Goal: Task Accomplishment & Management: Manage account settings

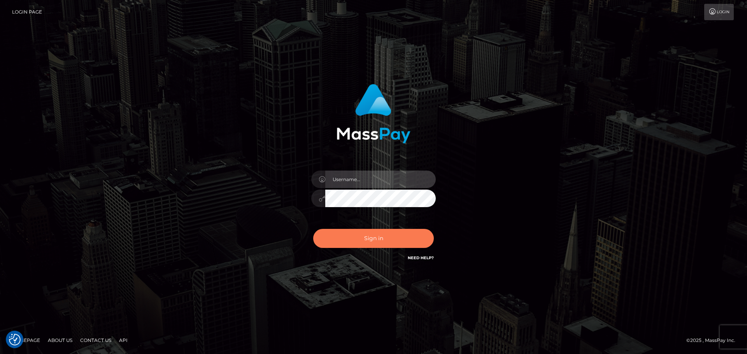
type input "vikki.jenkins"
click at [361, 235] on button "Sign in" at bounding box center [373, 238] width 121 height 19
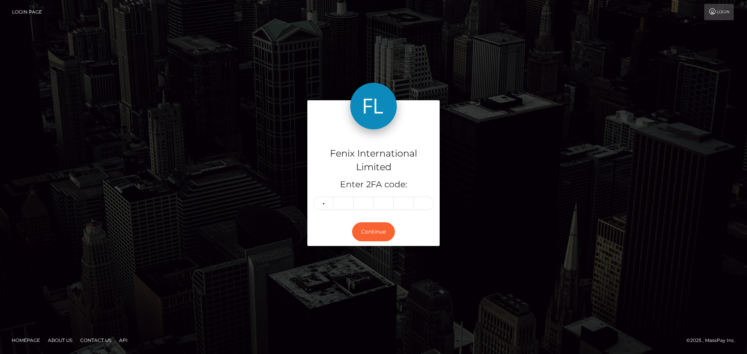
type input "5"
type input "2"
type input "3"
type input "0"
type input "2"
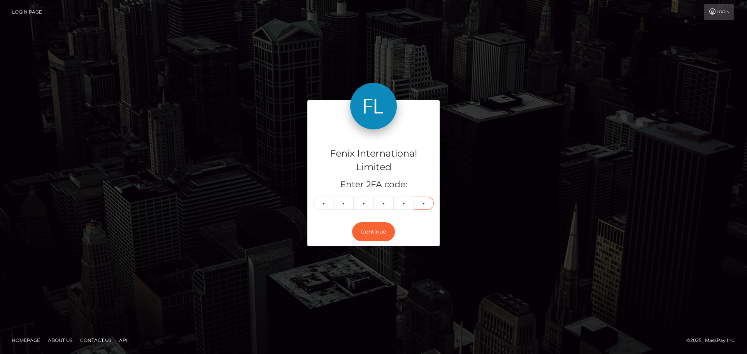
type input "9"
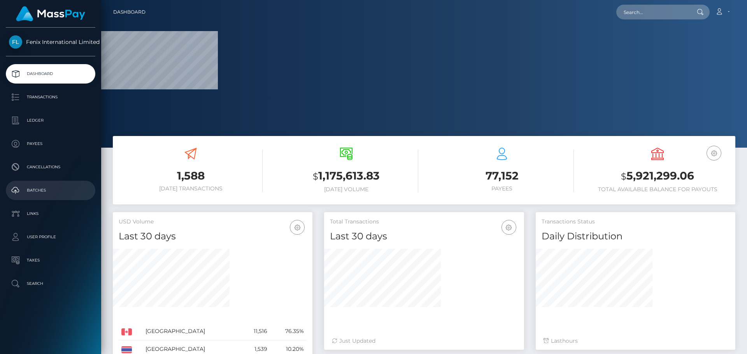
click at [31, 194] on p "Batches" at bounding box center [50, 191] width 83 height 12
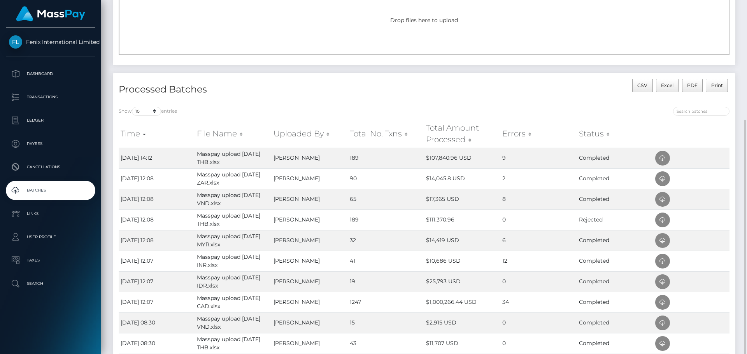
scroll to position [117, 0]
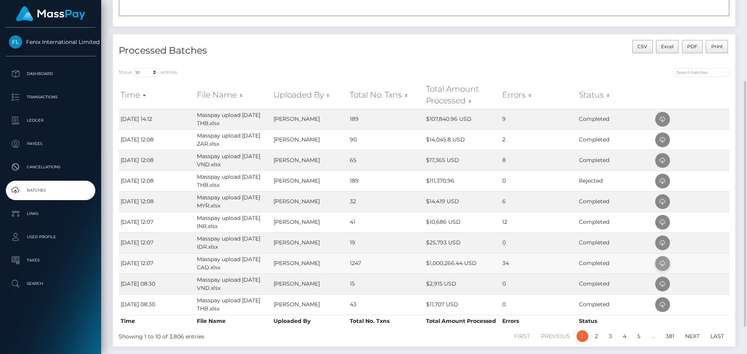
click at [663, 263] on icon at bounding box center [662, 264] width 9 height 10
click at [663, 243] on icon at bounding box center [662, 244] width 9 height 10
click at [663, 225] on icon at bounding box center [662, 223] width 9 height 10
click at [665, 202] on icon at bounding box center [662, 202] width 9 height 10
click at [664, 160] on icon at bounding box center [662, 161] width 9 height 10
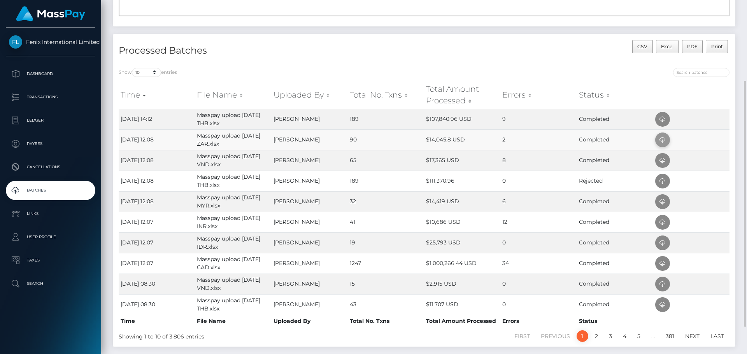
click at [664, 140] on icon at bounding box center [662, 140] width 9 height 10
click at [663, 120] on icon at bounding box center [662, 120] width 9 height 10
